Goal: Information Seeking & Learning: Check status

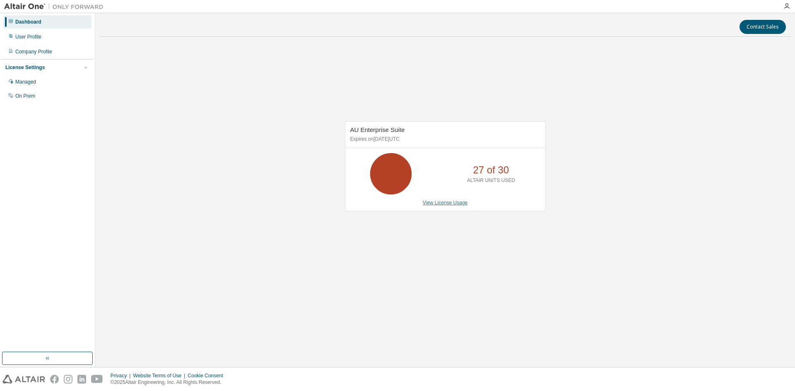
click at [462, 204] on link "View License Usage" at bounding box center [445, 203] width 45 height 6
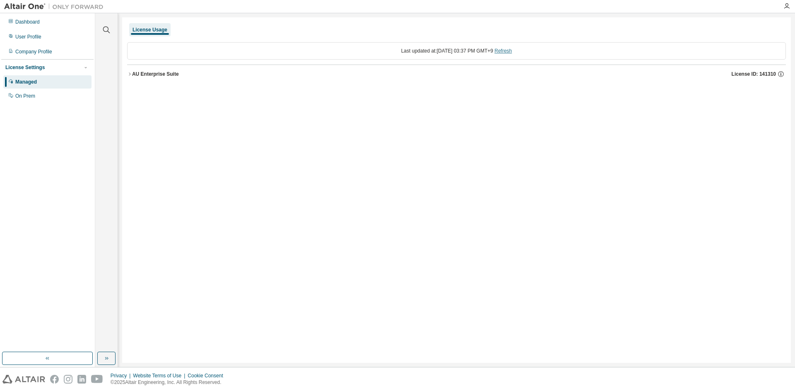
click at [509, 53] on link "Refresh" at bounding box center [503, 51] width 17 height 6
drag, startPoint x: 34, startPoint y: 88, endPoint x: 28, endPoint y: 93, distance: 7.9
click at [34, 89] on div "Managed" at bounding box center [47, 81] width 88 height 13
click at [23, 96] on div "On Prem" at bounding box center [25, 96] width 20 height 7
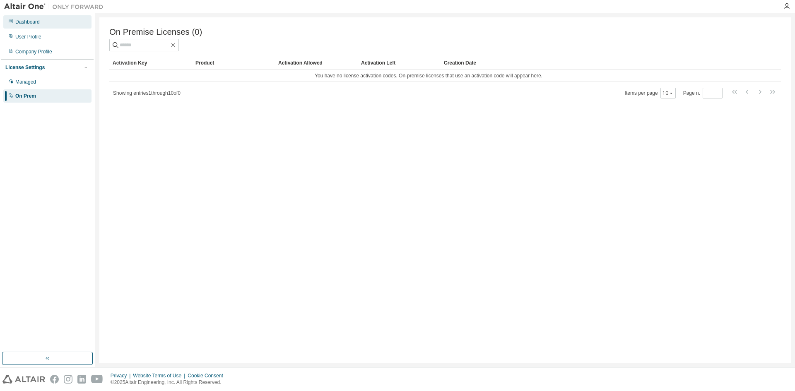
click at [36, 19] on div "Dashboard" at bounding box center [27, 22] width 24 height 7
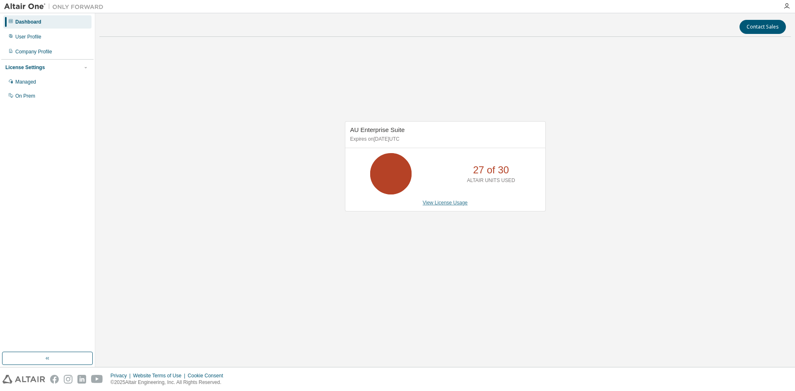
click at [433, 203] on link "View License Usage" at bounding box center [445, 203] width 45 height 6
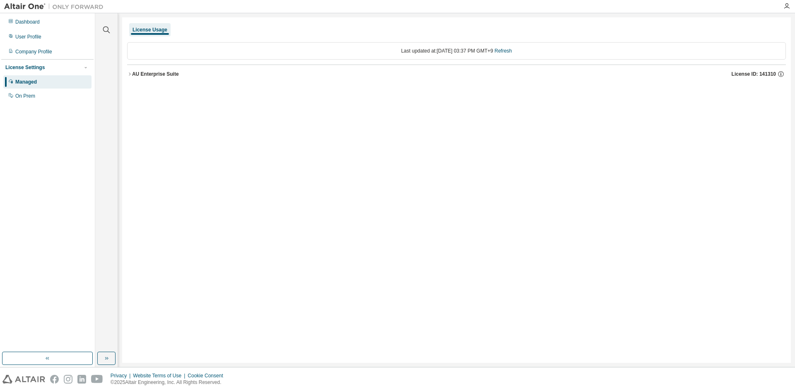
click at [128, 72] on icon "button" at bounding box center [129, 74] width 5 height 5
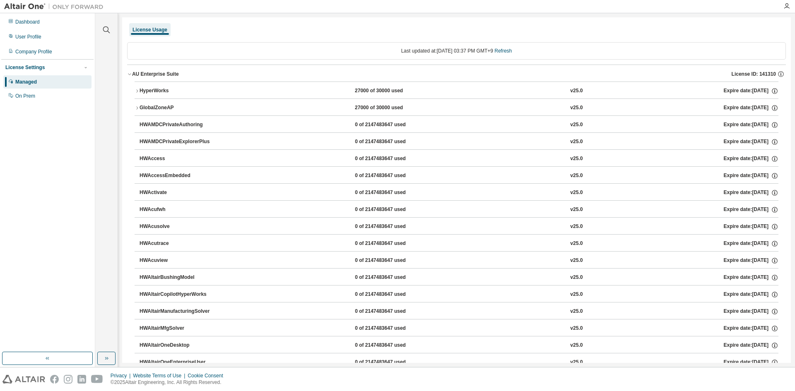
click at [135, 92] on icon "button" at bounding box center [137, 91] width 5 height 5
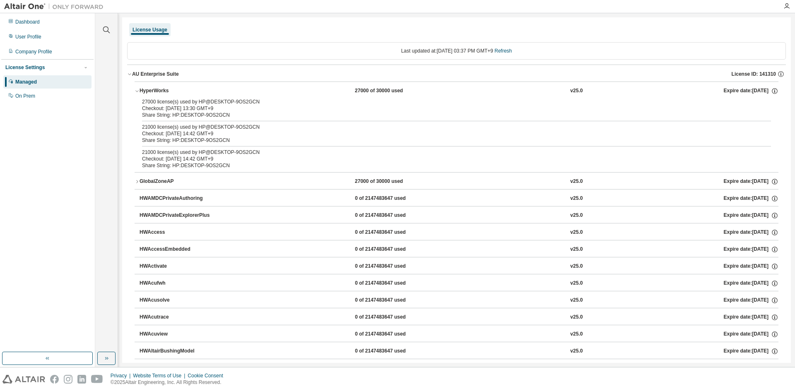
click at [136, 181] on icon "button" at bounding box center [137, 181] width 5 height 5
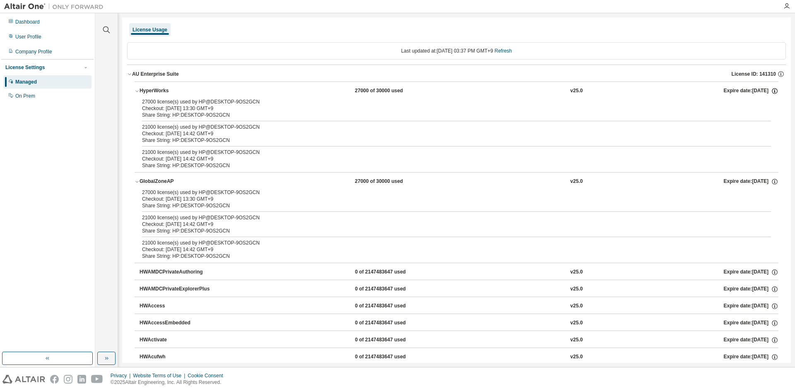
click at [771, 94] on icon "button" at bounding box center [774, 90] width 7 height 7
click at [196, 103] on div "27000 license(s) used by HP@DESKTOP-9OS2GCN" at bounding box center [446, 102] width 609 height 7
click at [139, 92] on icon "button" at bounding box center [137, 91] width 5 height 5
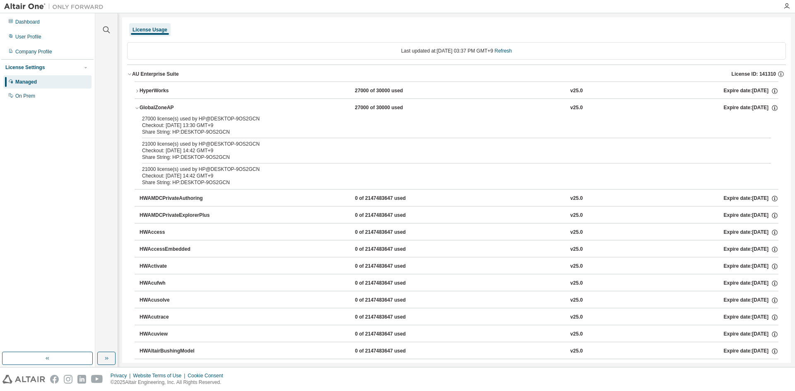
click at [145, 91] on div "HyperWorks" at bounding box center [177, 90] width 75 height 7
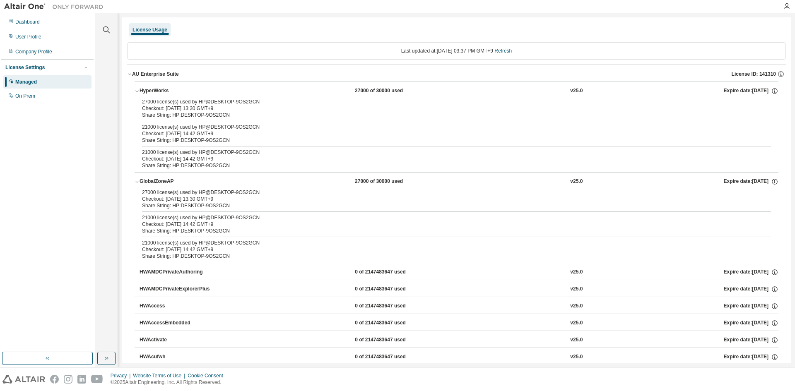
click at [153, 104] on div "27000 license(s) used by HP@DESKTOP-9OS2GCN" at bounding box center [446, 102] width 609 height 7
click at [771, 90] on icon "button" at bounding box center [774, 90] width 7 height 7
click at [780, 75] on icon "button" at bounding box center [780, 75] width 1 height 2
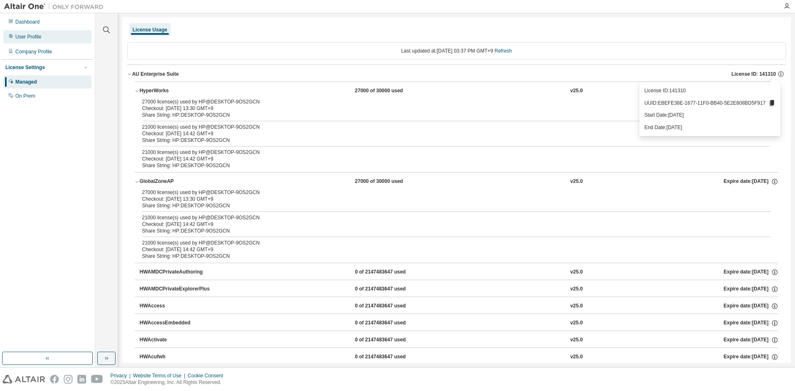
click at [37, 36] on div "User Profile" at bounding box center [28, 37] width 26 height 7
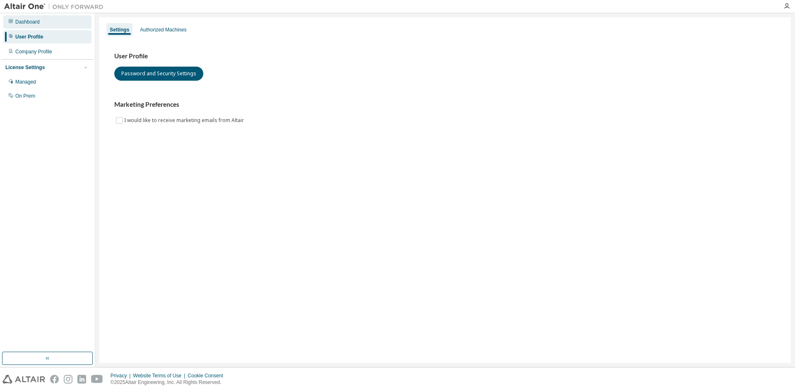
click at [40, 23] on div "Dashboard" at bounding box center [47, 21] width 88 height 13
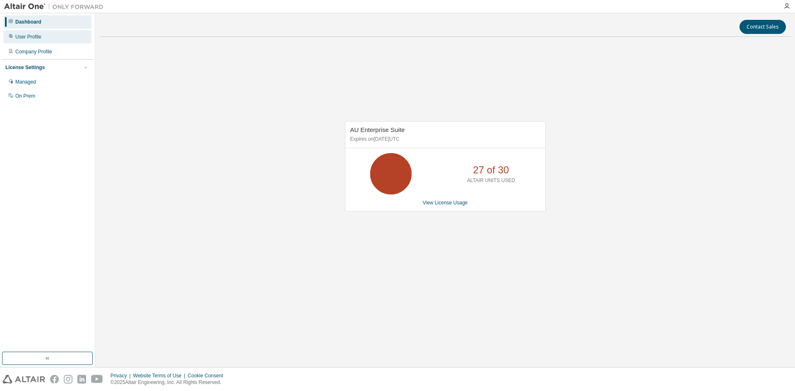
click at [46, 34] on div "User Profile" at bounding box center [47, 36] width 88 height 13
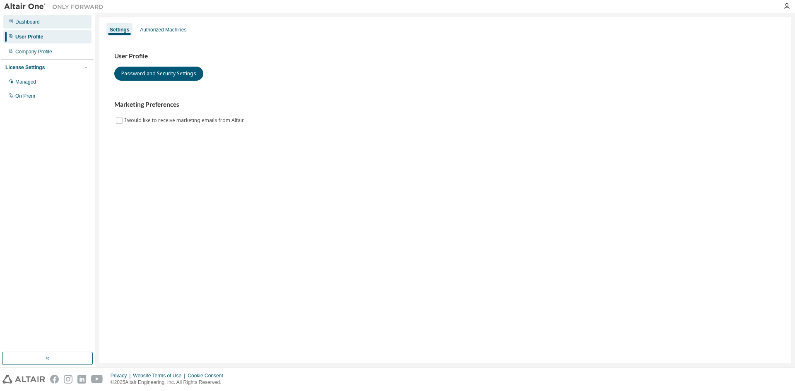
click at [59, 18] on div "Dashboard" at bounding box center [47, 21] width 88 height 13
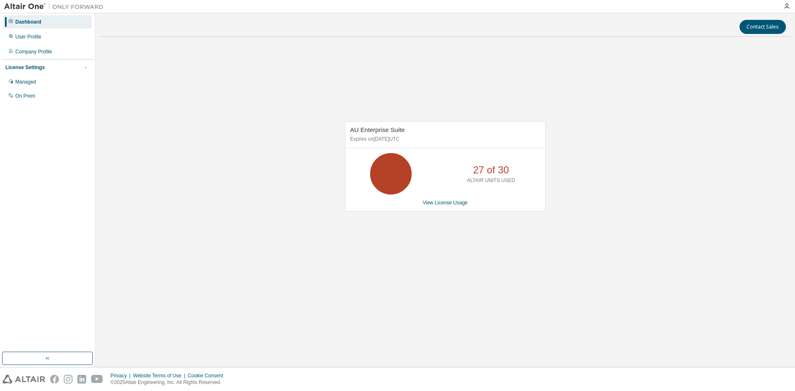
drag, startPoint x: 407, startPoint y: 176, endPoint x: 414, endPoint y: 189, distance: 15.0
click at [401, 179] on icon at bounding box center [391, 174] width 21 height 21
click at [439, 201] on link "View License Usage" at bounding box center [445, 203] width 45 height 6
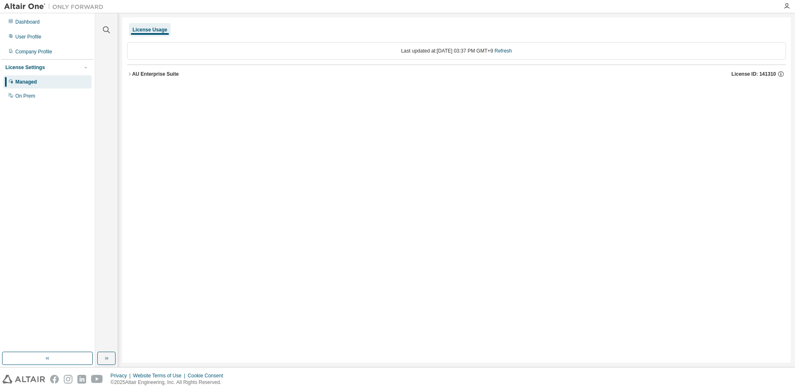
click at [131, 74] on icon "button" at bounding box center [129, 74] width 5 height 5
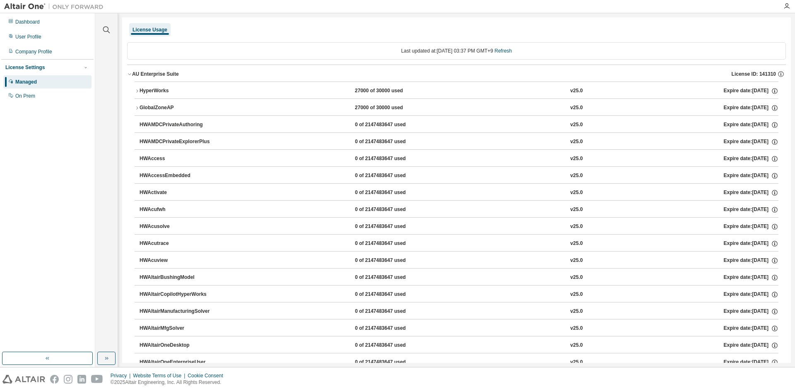
click at [127, 75] on icon "button" at bounding box center [129, 74] width 5 height 5
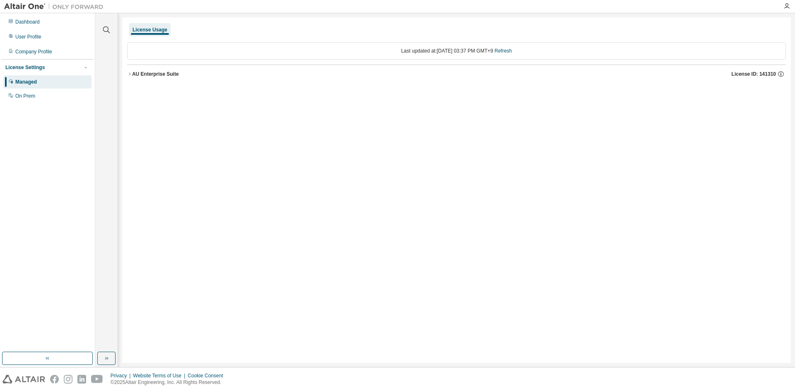
click at [127, 75] on div "License Usage Last updated at: Tue 2025-08-19 03:37 PM GMT+9 Refresh AU Enterpr…" at bounding box center [456, 190] width 669 height 346
click at [128, 75] on icon "button" at bounding box center [129, 74] width 5 height 5
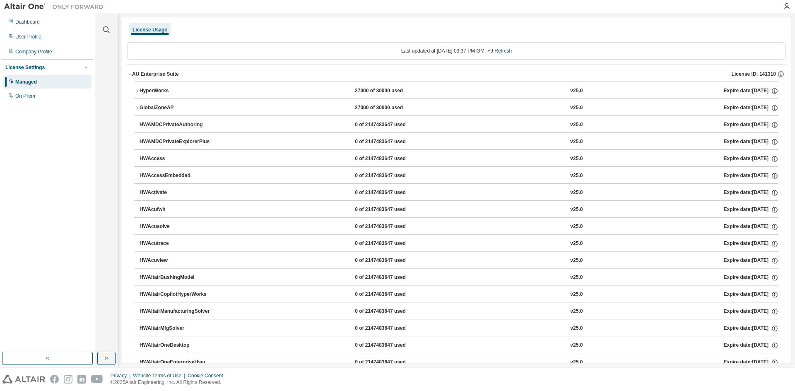
click at [138, 104] on button "GlobalZoneAP 27000 of 30000 used v25.0 Expire date: 2026-05-01" at bounding box center [457, 108] width 644 height 18
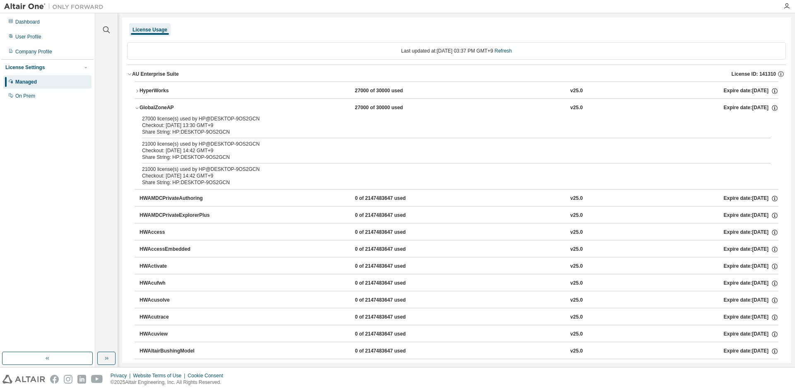
click at [138, 92] on icon "button" at bounding box center [137, 90] width 2 height 3
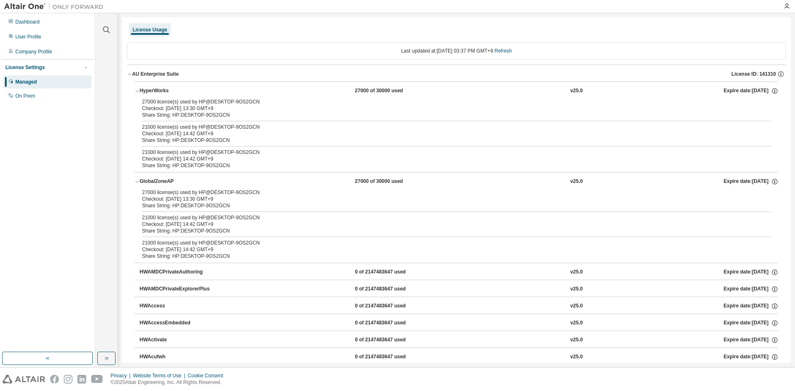
scroll to position [41, 0]
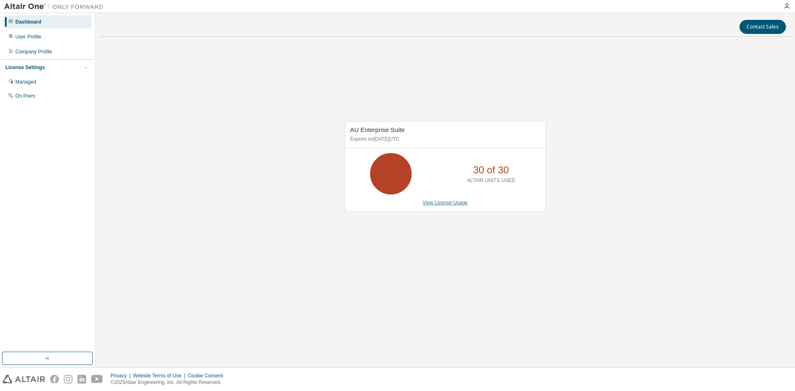
click at [438, 203] on link "View License Usage" at bounding box center [445, 203] width 45 height 6
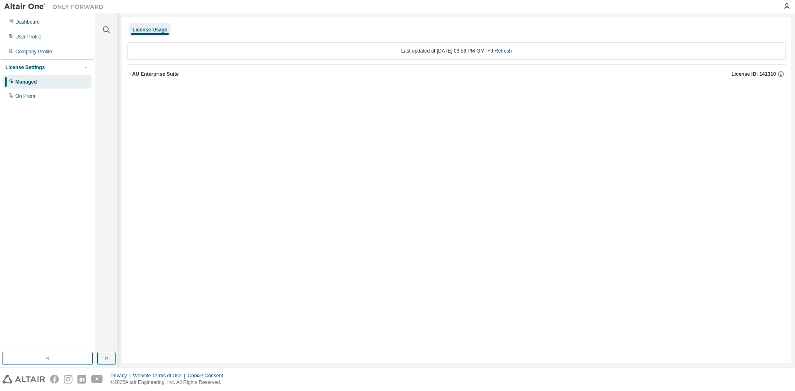
click at [155, 30] on div "License Usage" at bounding box center [150, 30] width 35 height 7
click at [128, 74] on icon "button" at bounding box center [129, 74] width 5 height 5
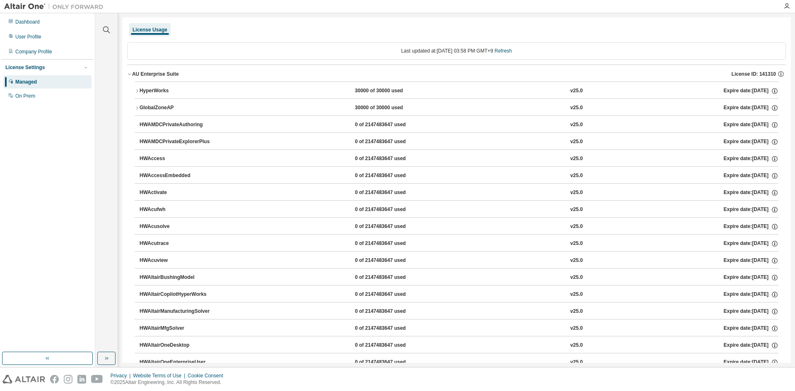
click at [138, 107] on icon "button" at bounding box center [137, 108] width 5 height 5
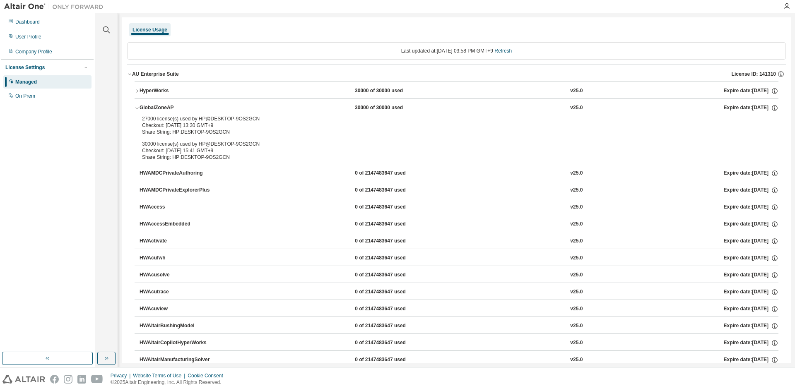
click at [193, 132] on div "Share String: HP:DESKTOP-9OS2GCN" at bounding box center [446, 132] width 609 height 7
click at [199, 144] on div "30000 license(s) used by HP@DESKTOP-9OS2GCN" at bounding box center [446, 144] width 609 height 7
drag, startPoint x: 227, startPoint y: 146, endPoint x: 234, endPoint y: 147, distance: 7.6
click at [234, 147] on div "30000 license(s) used by HP@DESKTOP-9OS2GCN Checkout: 2025-08-19 15:41 GMT+9" at bounding box center [446, 147] width 609 height 13
drag, startPoint x: 138, startPoint y: 89, endPoint x: 147, endPoint y: 97, distance: 12.7
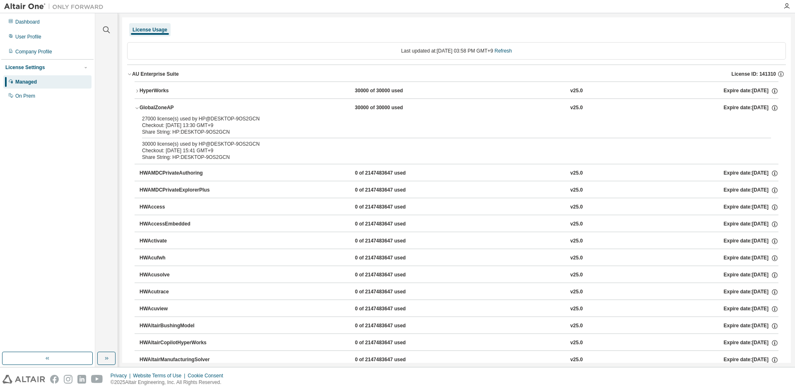
click at [138, 89] on icon "button" at bounding box center [137, 91] width 5 height 5
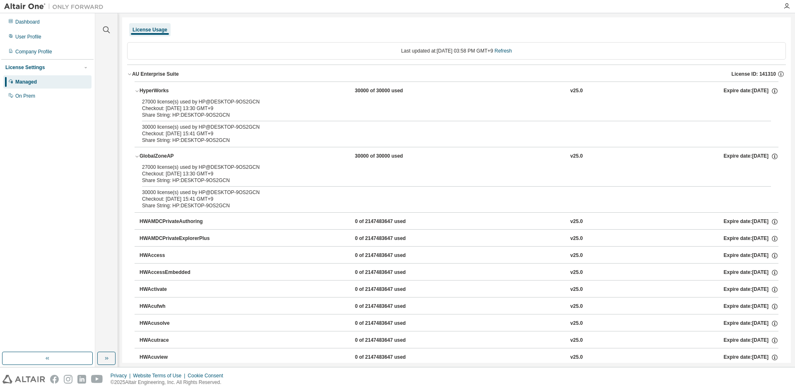
click at [162, 114] on div "Share String: HP:DESKTOP-9OS2GCN" at bounding box center [446, 115] width 609 height 7
drag, startPoint x: 201, startPoint y: 104, endPoint x: 207, endPoint y: 104, distance: 5.8
click at [202, 104] on div "27000 license(s) used by HP@DESKTOP-9OS2GCN" at bounding box center [446, 102] width 609 height 7
drag, startPoint x: 207, startPoint y: 104, endPoint x: 263, endPoint y: 112, distance: 56.4
click at [258, 105] on div "27000 license(s) used by HP@DESKTOP-9OS2GCN Checkout: 2025-08-19 13:30 GMT+9" at bounding box center [446, 105] width 609 height 13
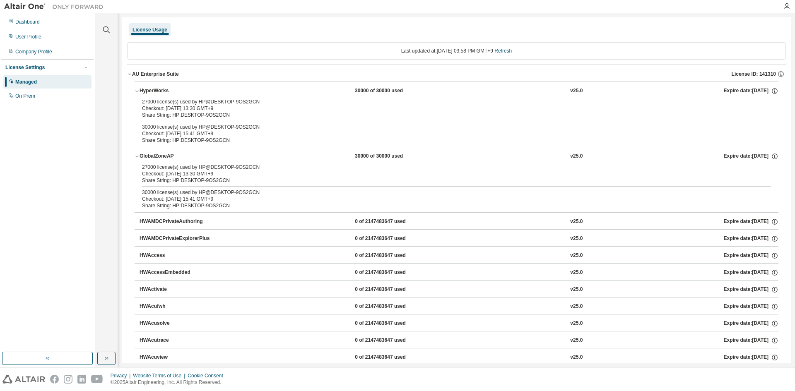
click at [279, 126] on div "30000 license(s) used by HP@DESKTOP-9OS2GCN" at bounding box center [446, 127] width 609 height 7
click at [774, 92] on icon "button" at bounding box center [774, 92] width 1 height 2
click at [777, 75] on icon "button" at bounding box center [780, 73] width 7 height 7
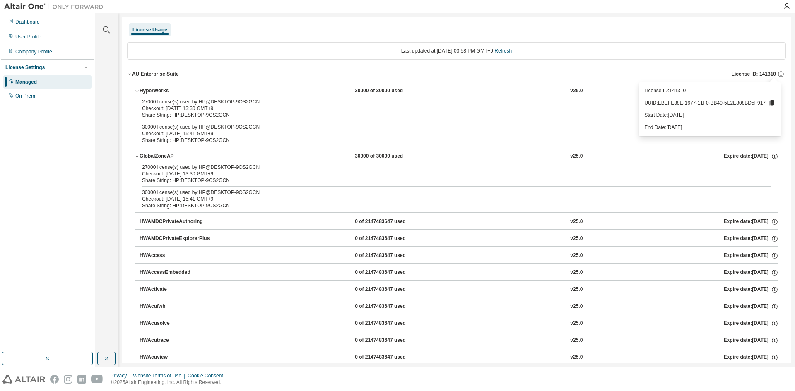
click at [265, 55] on div "Last updated at: Tue 2025-08-19 03:58 PM GMT+9 Refresh" at bounding box center [456, 50] width 659 height 17
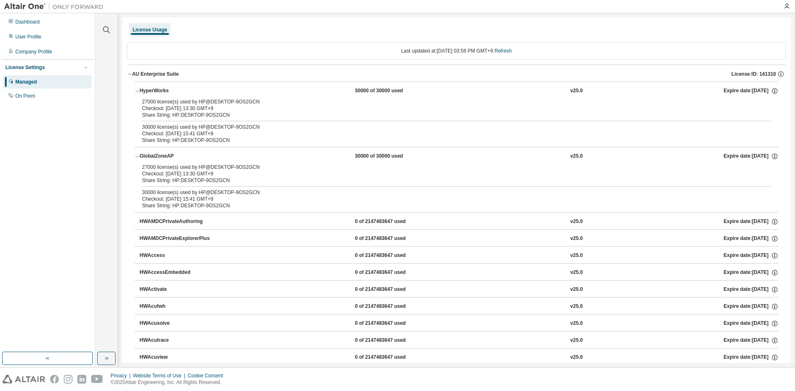
click at [132, 74] on button "AU Enterprise Suite License ID: 141310" at bounding box center [456, 74] width 659 height 18
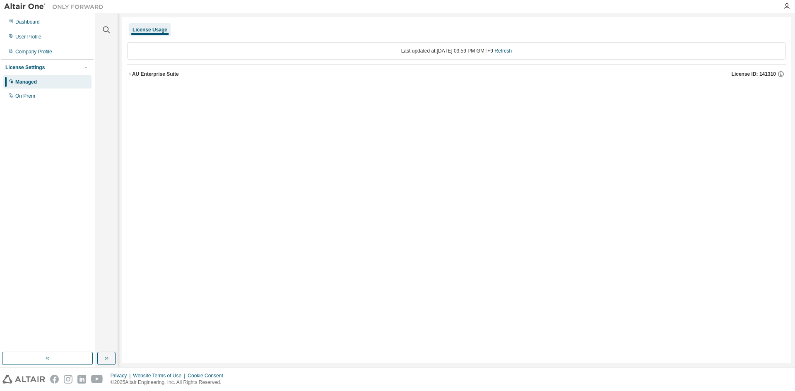
click at [166, 75] on div "AU Enterprise Suite" at bounding box center [155, 74] width 47 height 7
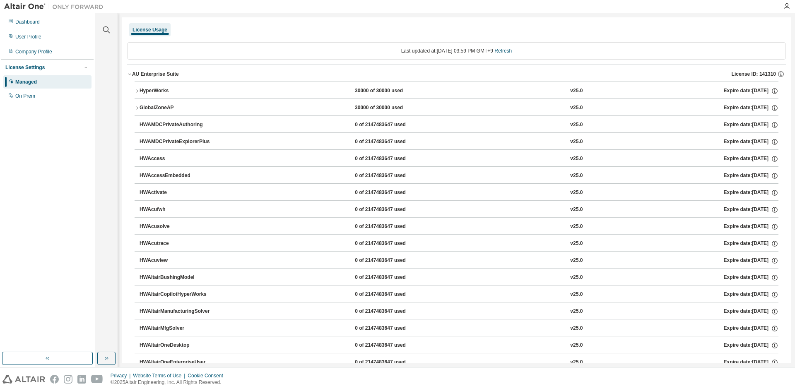
click at [138, 87] on button "HyperWorks 30000 of 30000 used v25.0 Expire date: 2026-05-01" at bounding box center [457, 91] width 644 height 18
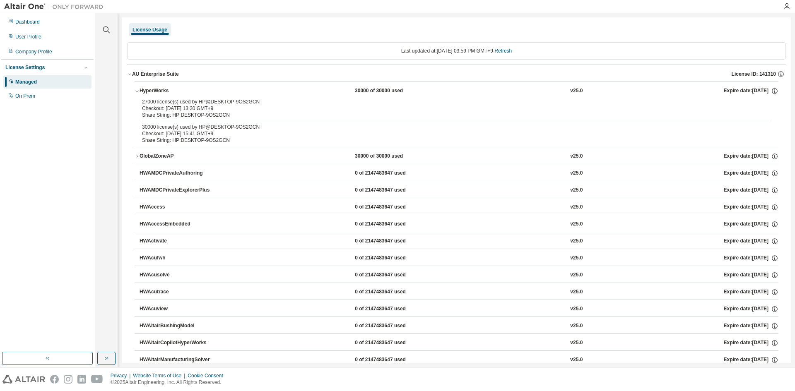
click at [188, 112] on div "Share String: HP:DESKTOP-9OS2GCN" at bounding box center [446, 115] width 609 height 7
click at [26, 95] on div "On Prem" at bounding box center [25, 96] width 20 height 7
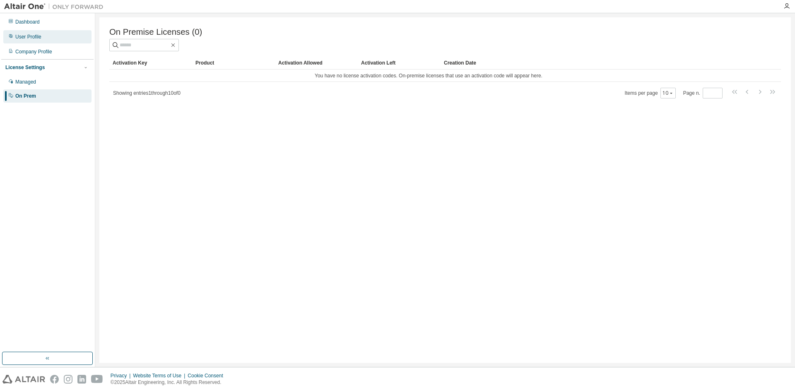
click at [34, 37] on div "User Profile" at bounding box center [28, 37] width 26 height 7
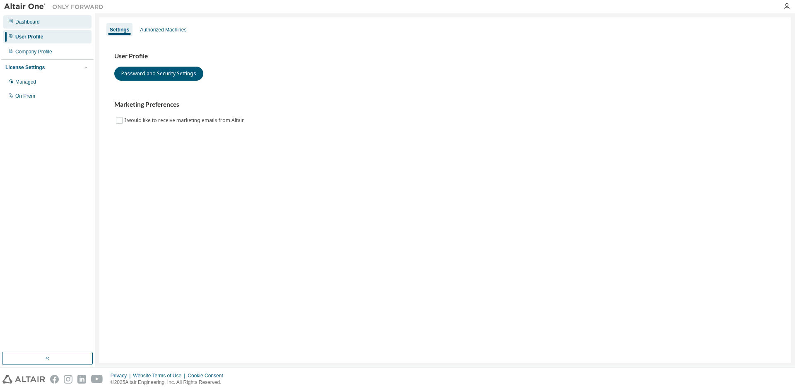
click at [35, 22] on div "Dashboard" at bounding box center [27, 22] width 24 height 7
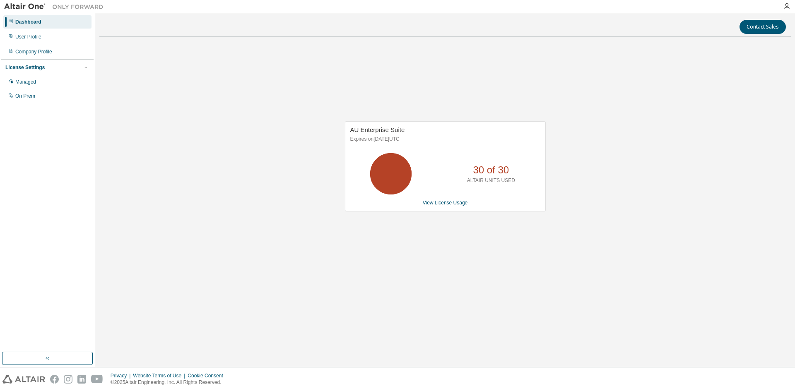
click at [437, 181] on div "30 of 30 ALTAIR UNITS USED" at bounding box center [445, 173] width 200 height 41
click at [210, 290] on div "AU Enterprise Suite Expires on May 1, 2026 UTC 30 of 30 ALTAIR UNITS USED View …" at bounding box center [445, 170] width 692 height 254
click at [505, 271] on div "AU Enterprise Suite Expires on [DATE] UTC 30 of 30 ALTAIR UNITS USED View Licen…" at bounding box center [445, 170] width 692 height 254
drag, startPoint x: 492, startPoint y: 174, endPoint x: 491, endPoint y: 178, distance: 4.2
click at [492, 174] on p "30 of 30" at bounding box center [491, 170] width 36 height 14
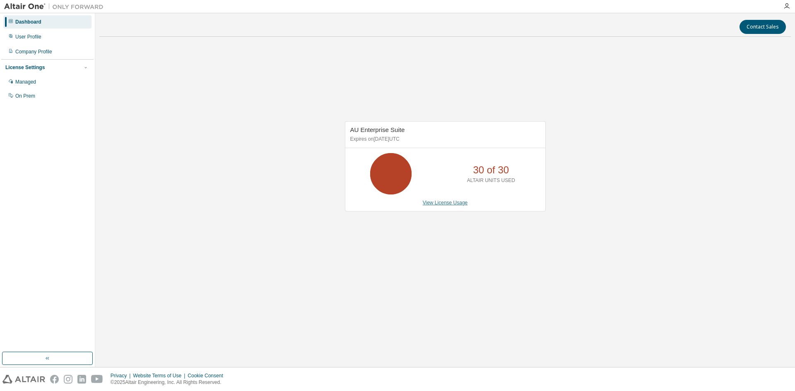
click at [456, 205] on link "View License Usage" at bounding box center [445, 203] width 45 height 6
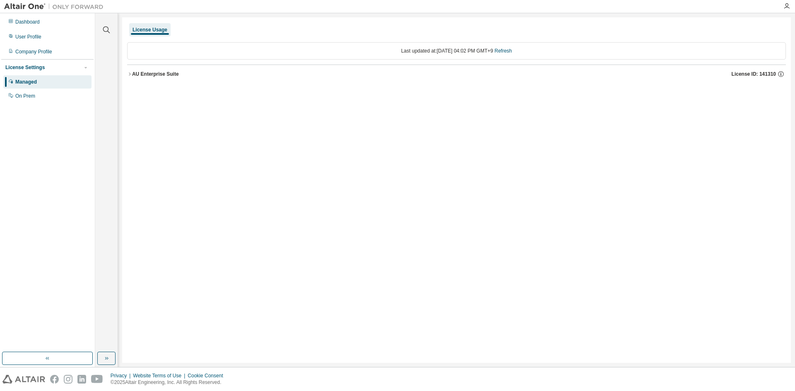
click at [134, 74] on div "AU Enterprise Suite" at bounding box center [155, 74] width 47 height 7
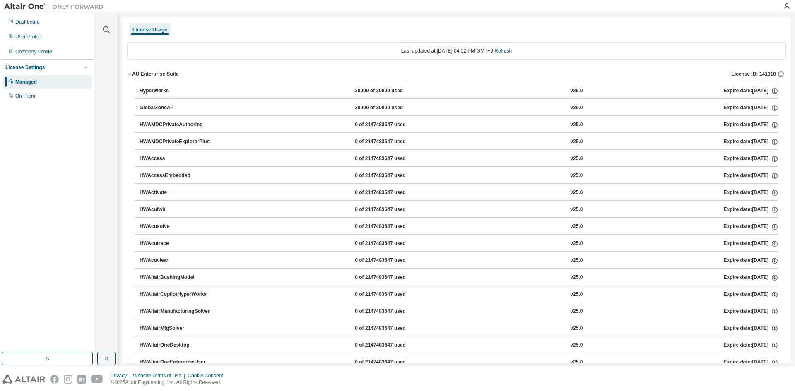
click at [130, 76] on icon "button" at bounding box center [129, 74] width 5 height 5
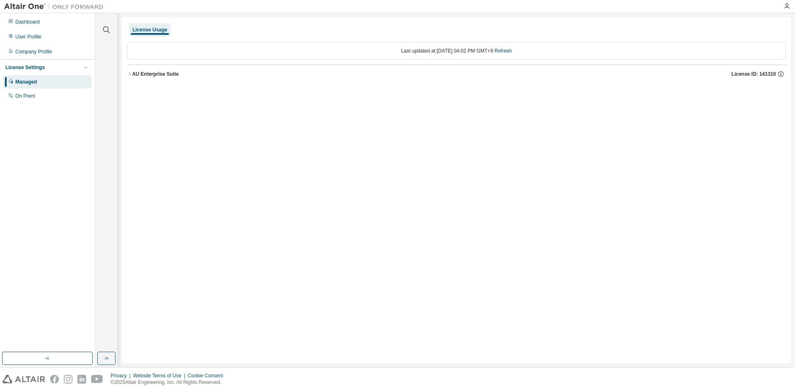
click at [130, 76] on icon "button" at bounding box center [129, 74] width 5 height 5
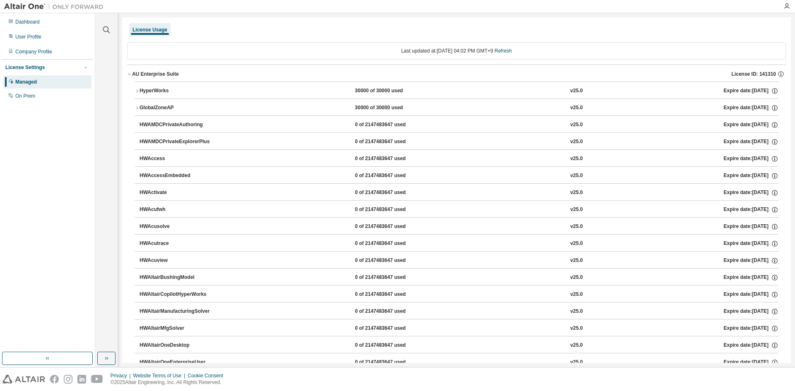
click at [138, 92] on icon "button" at bounding box center [137, 91] width 5 height 5
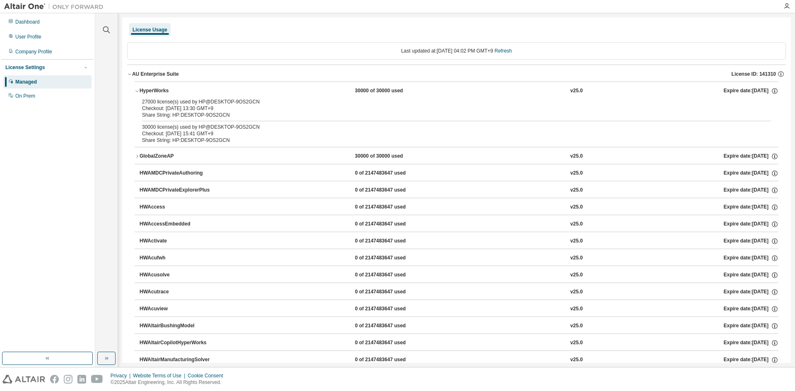
click at [138, 157] on icon "button" at bounding box center [137, 156] width 2 height 3
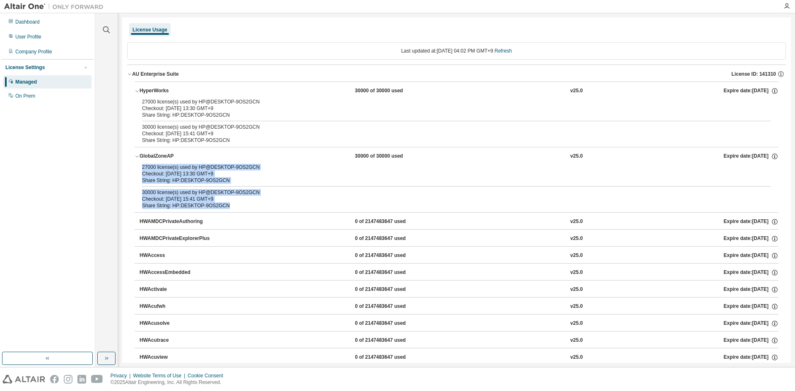
drag, startPoint x: 227, startPoint y: 205, endPoint x: 140, endPoint y: 167, distance: 94.5
click at [140, 167] on div "27000 license(s) used by HP@DESKTOP-9OS2GCN Checkout: 2025-08-19 13:30 GMT+9 Sh…" at bounding box center [457, 188] width 644 height 48
click at [231, 207] on div "Share String: HP:DESKTOP-9OS2GCN" at bounding box center [446, 206] width 609 height 7
drag, startPoint x: 224, startPoint y: 207, endPoint x: 131, endPoint y: 167, distance: 100.8
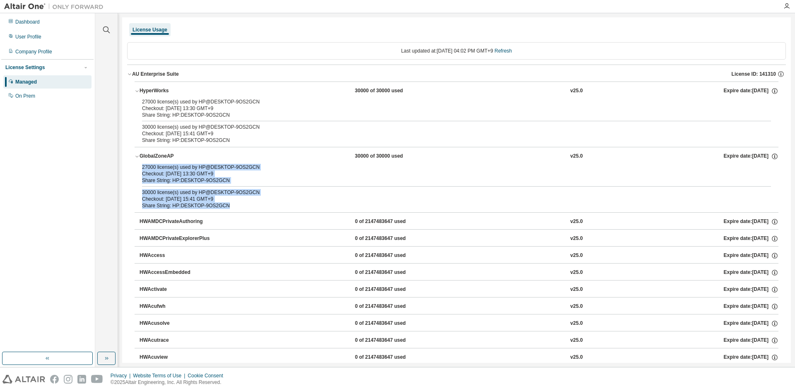
click at [135, 173] on div "27000 license(s) used by HP@DESKTOP-9OS2GCN Checkout: 2025-08-19 13:30 GMT+9 Sh…" at bounding box center [457, 188] width 644 height 48
drag, startPoint x: 142, startPoint y: 168, endPoint x: 229, endPoint y: 181, distance: 87.1
click at [229, 181] on div "27000 license(s) used by HP@DESKTOP-9OS2GCN Checkout: [DATE] 13:30 GMT+9 Share …" at bounding box center [446, 174] width 609 height 20
drag, startPoint x: 242, startPoint y: 181, endPoint x: 246, endPoint y: 181, distance: 4.2
click at [243, 182] on div "Share String: HP:DESKTOP-9OS2GCN" at bounding box center [446, 180] width 609 height 7
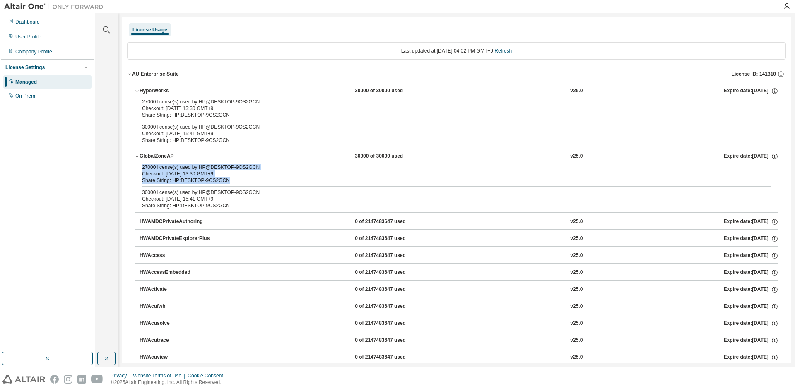
drag, startPoint x: 237, startPoint y: 179, endPoint x: 231, endPoint y: 180, distance: 6.7
click at [237, 179] on div "Share String: HP:DESKTOP-9OS2GCN" at bounding box center [446, 180] width 609 height 7
click at [224, 179] on div "Share String: HP:DESKTOP-9OS2GCN" at bounding box center [446, 180] width 609 height 7
drag, startPoint x: 221, startPoint y: 176, endPoint x: 141, endPoint y: 165, distance: 80.2
click at [141, 165] on div "27000 license(s) used by HP@DESKTOP-9OS2GCN Checkout: 2025-08-19 13:30 GMT+9 Sh…" at bounding box center [457, 188] width 644 height 48
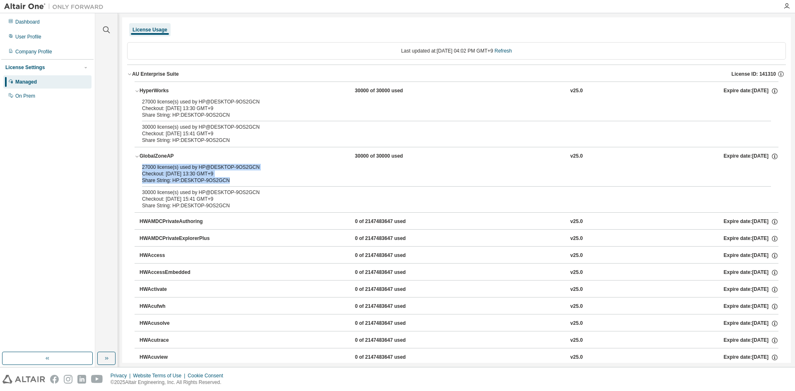
drag, startPoint x: 221, startPoint y: 181, endPoint x: 138, endPoint y: 168, distance: 84.3
click at [138, 168] on div "27000 license(s) used by HP@DESKTOP-9OS2GCN Checkout: 2025-08-19 13:30 GMT+9 Sh…" at bounding box center [457, 188] width 644 height 48
click at [224, 180] on div "Share String: HP:DESKTOP-9OS2GCN" at bounding box center [446, 180] width 609 height 7
drag, startPoint x: 208, startPoint y: 169, endPoint x: 254, endPoint y: 169, distance: 46.0
click at [254, 169] on div "27000 license(s) used by HP@DESKTOP-9OS2GCN" at bounding box center [446, 167] width 609 height 7
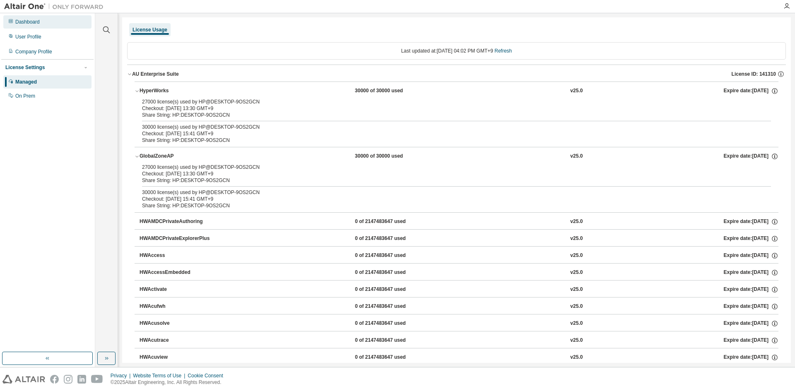
click at [36, 23] on div "Dashboard" at bounding box center [27, 22] width 24 height 7
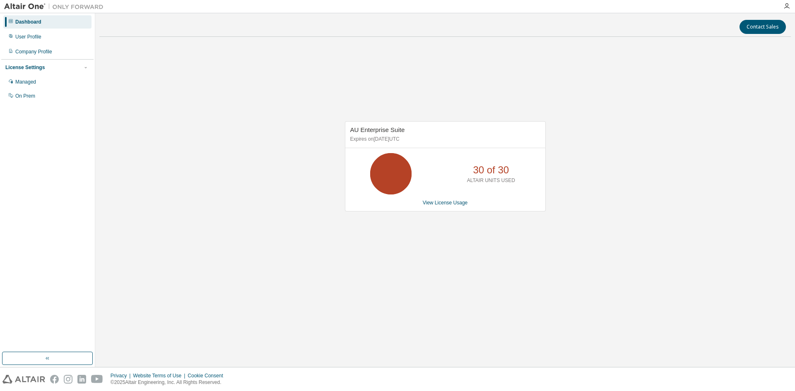
click at [489, 176] on p "30 of 30" at bounding box center [491, 170] width 36 height 14
drag, startPoint x: 474, startPoint y: 172, endPoint x: 541, endPoint y: 170, distance: 67.5
click at [541, 170] on div "30 of 30 ALTAIR UNITS USED" at bounding box center [445, 173] width 200 height 41
click at [505, 203] on div "View License Usage" at bounding box center [445, 203] width 190 height 7
click at [449, 204] on link "View License Usage" at bounding box center [445, 203] width 45 height 6
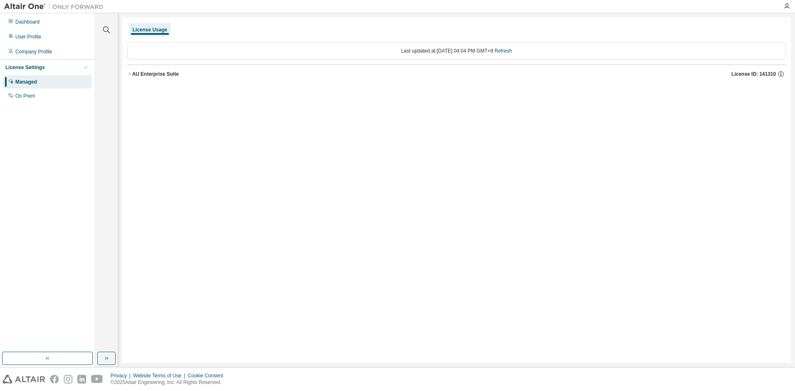
click at [458, 307] on div "License Usage Last updated at: Tue 2025-08-19 04:04 PM GMT+9 Refresh AU Enterpr…" at bounding box center [456, 190] width 669 height 346
click at [131, 74] on icon "button" at bounding box center [129, 74] width 5 height 5
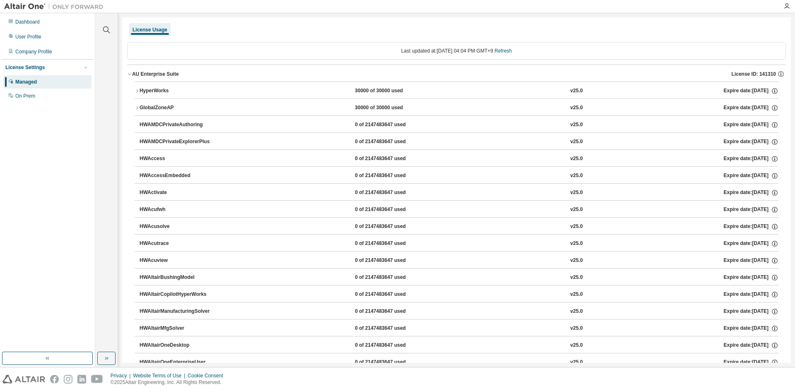
click at [136, 104] on button "GlobalZoneAP 30000 of 30000 used v25.0 Expire date: 2026-05-01" at bounding box center [457, 108] width 644 height 18
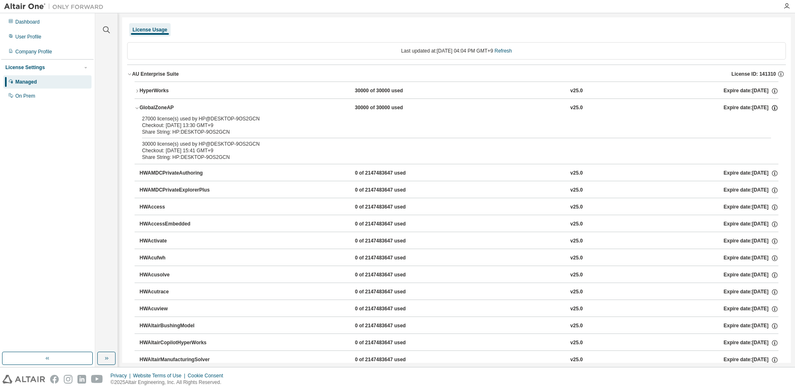
click at [771, 110] on icon "button" at bounding box center [774, 107] width 7 height 7
drag, startPoint x: 207, startPoint y: 119, endPoint x: 275, endPoint y: 119, distance: 68.8
click at [275, 119] on div "27000 license(s) used by HP@DESKTOP-9OS2GCN" at bounding box center [446, 119] width 609 height 7
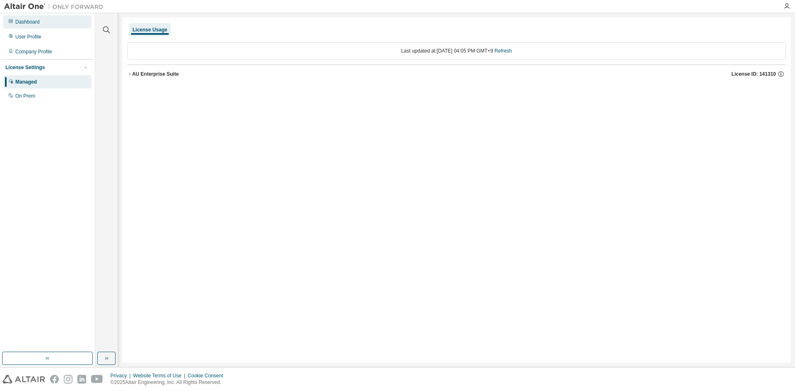
click at [43, 23] on div "Dashboard" at bounding box center [47, 21] width 88 height 13
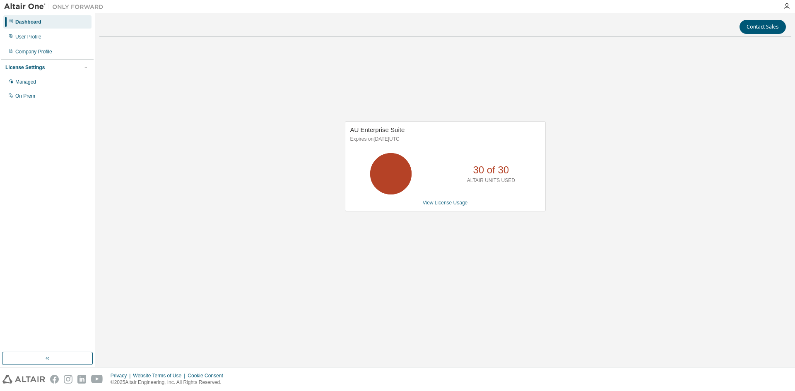
click at [454, 202] on link "View License Usage" at bounding box center [445, 203] width 45 height 6
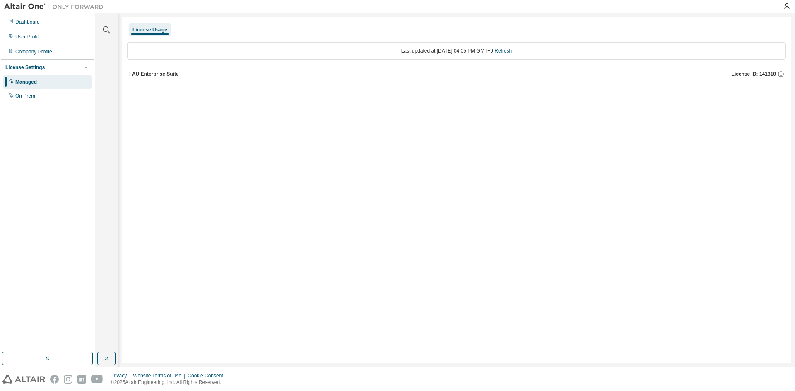
click at [127, 75] on icon "button" at bounding box center [129, 74] width 5 height 5
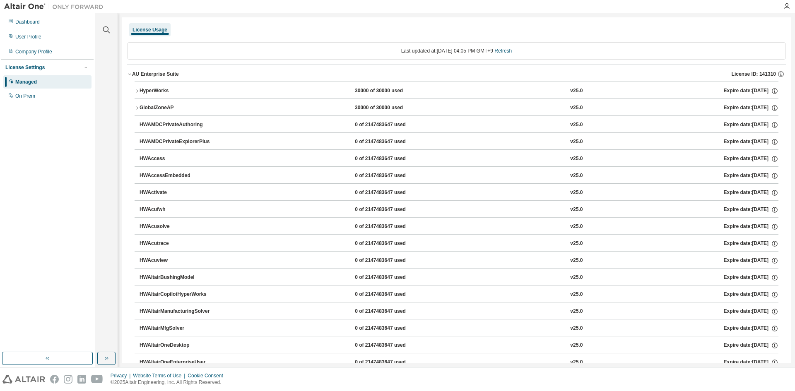
click at [138, 92] on icon "button" at bounding box center [137, 90] width 2 height 3
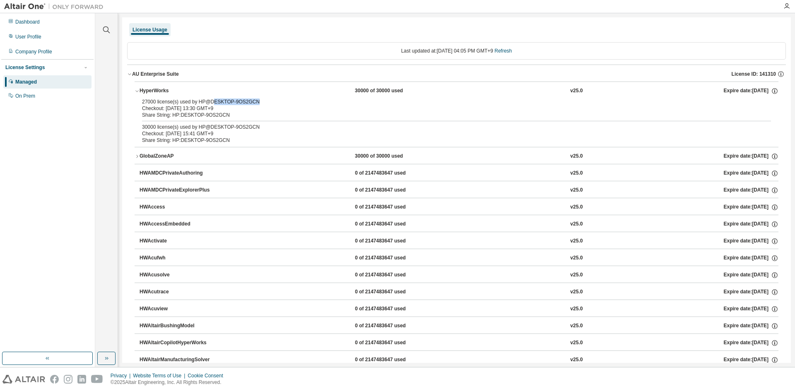
drag, startPoint x: 222, startPoint y: 101, endPoint x: 251, endPoint y: 101, distance: 29.4
click at [251, 101] on div "27000 license(s) used by HP@DESKTOP-9OS2GCN" at bounding box center [446, 102] width 609 height 7
click at [244, 109] on div "Checkout: 2025-08-19 13:30 GMT+9" at bounding box center [446, 108] width 609 height 7
drag, startPoint x: 209, startPoint y: 101, endPoint x: 258, endPoint y: 106, distance: 49.5
click at [258, 106] on div "27000 license(s) used by HP@DESKTOP-9OS2GCN Checkout: 2025-08-19 13:30 GMT+9" at bounding box center [446, 105] width 609 height 13
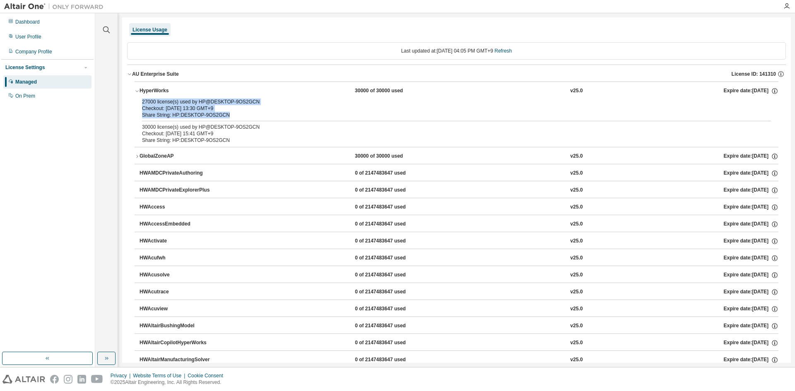
drag, startPoint x: 224, startPoint y: 115, endPoint x: 127, endPoint y: 100, distance: 98.1
click at [137, 91] on icon "button" at bounding box center [137, 91] width 5 height 5
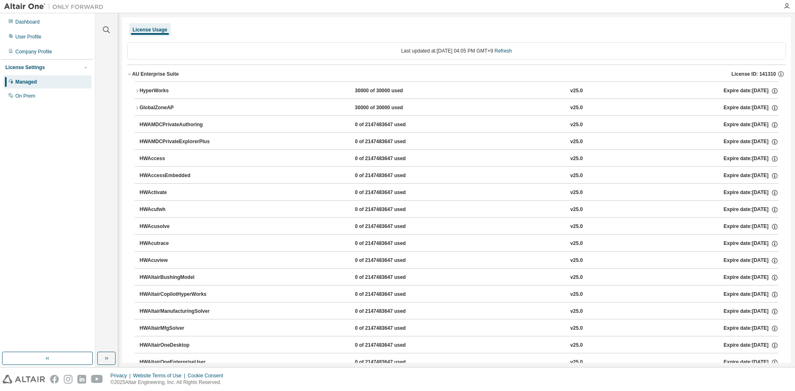
click at [137, 91] on icon "button" at bounding box center [137, 91] width 5 height 5
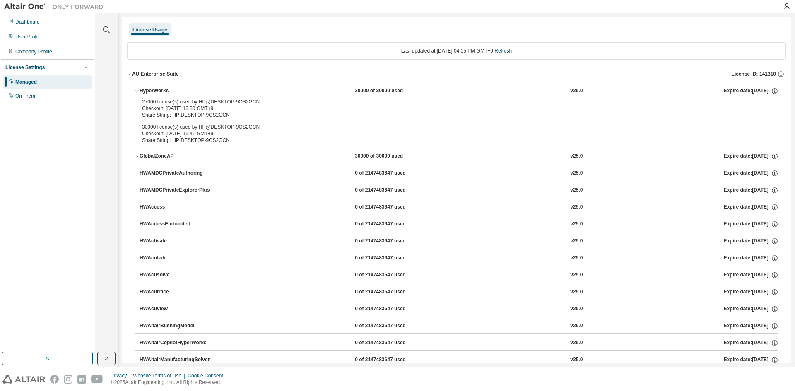
click at [137, 157] on icon "button" at bounding box center [137, 156] width 5 height 5
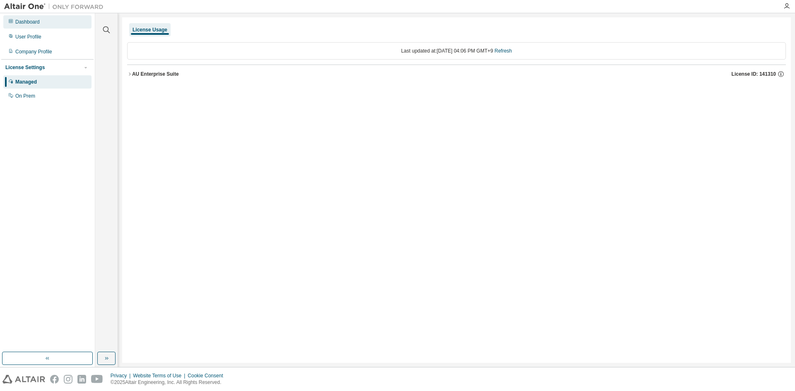
click at [21, 24] on div "Dashboard" at bounding box center [27, 22] width 24 height 7
